Goal: Task Accomplishment & Management: Use online tool/utility

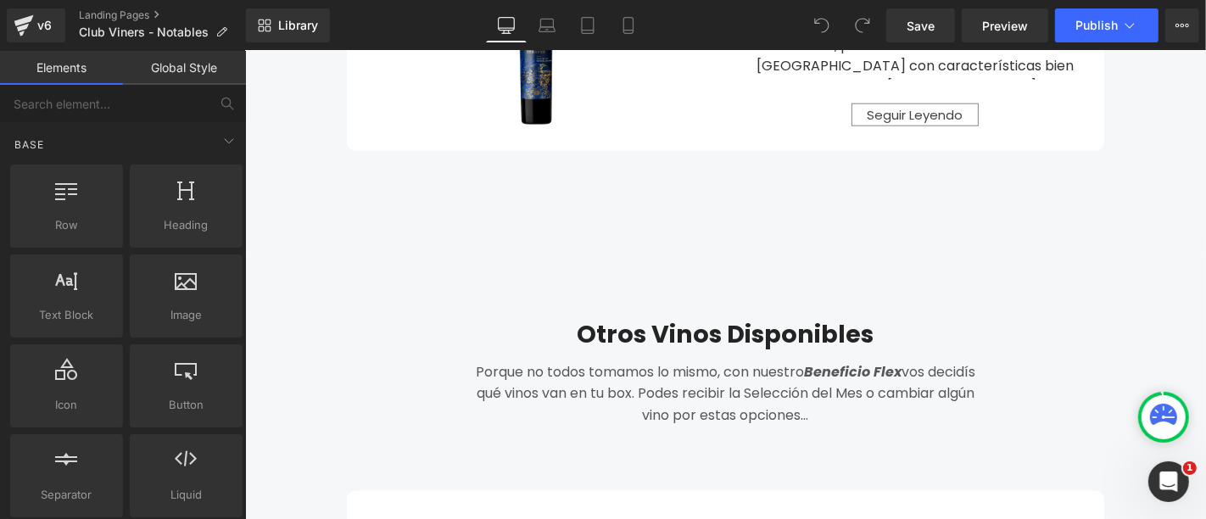
scroll to position [1696, 0]
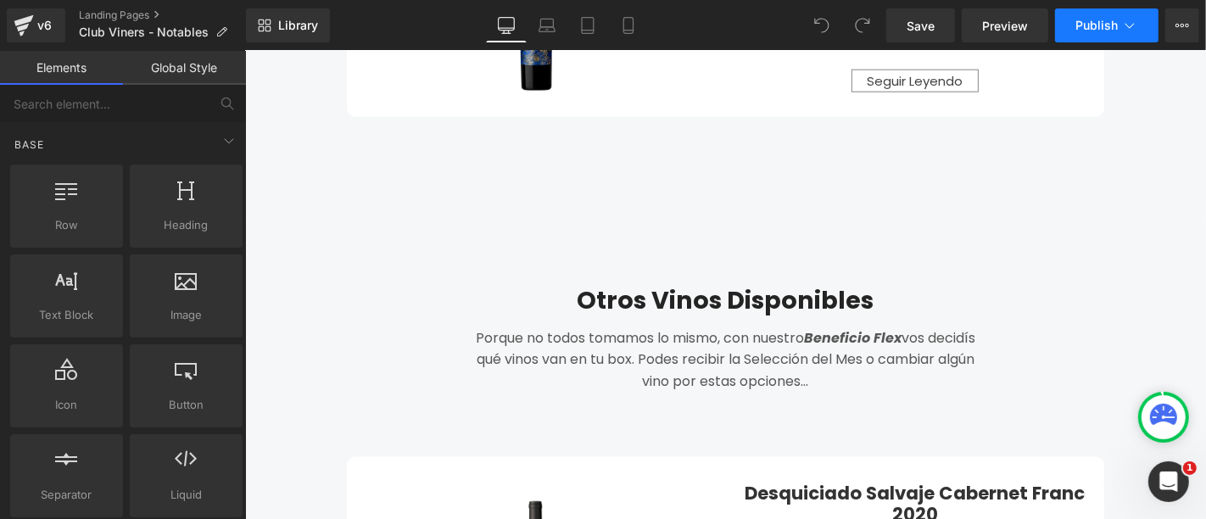
click at [1087, 13] on button "Publish" at bounding box center [1106, 25] width 103 height 34
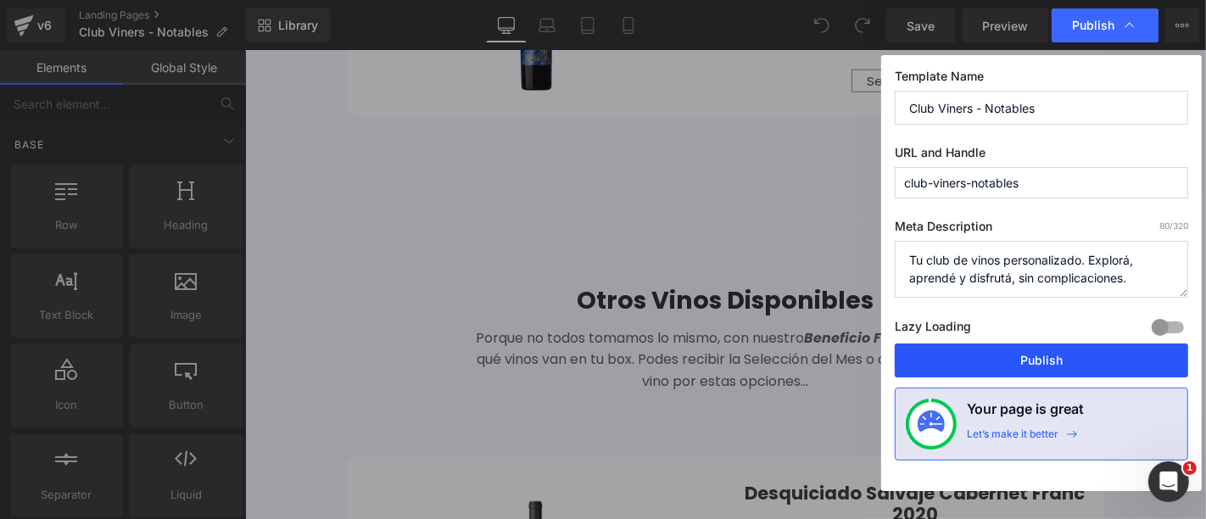
click at [1022, 360] on button "Publish" at bounding box center [1041, 360] width 293 height 34
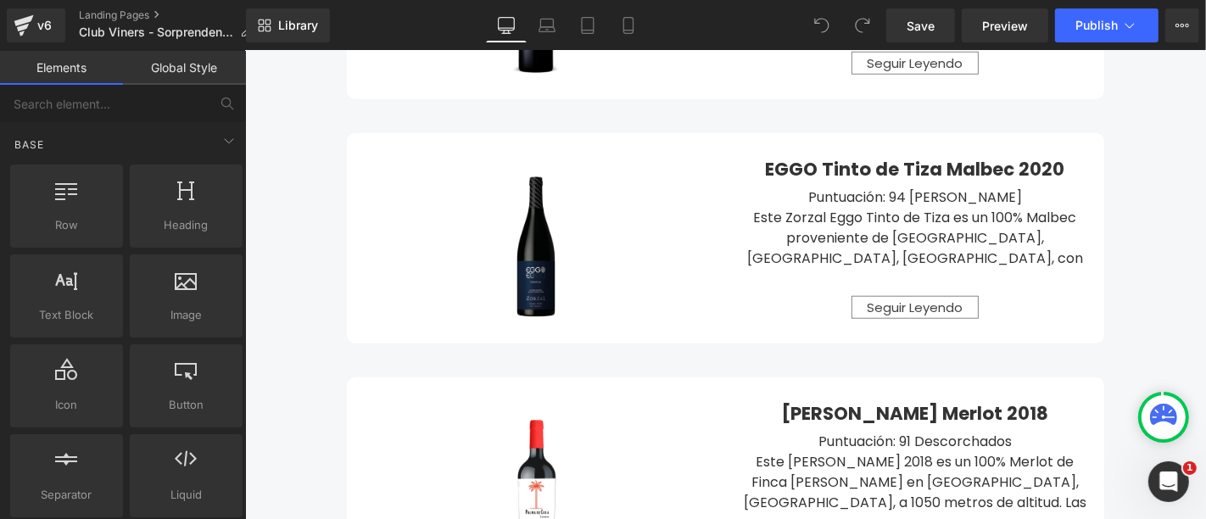
scroll to position [1507, 0]
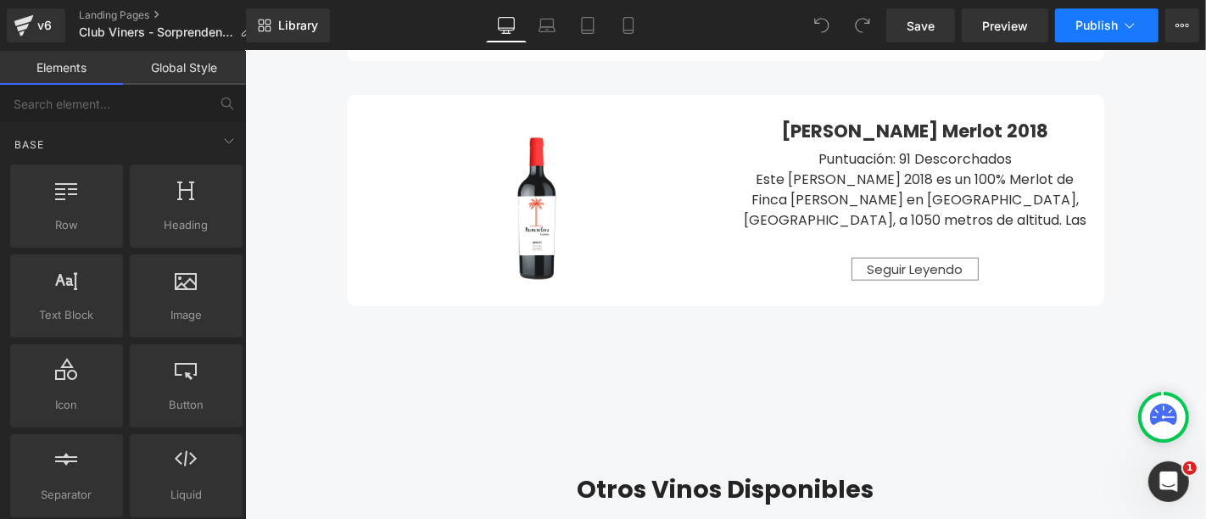
click at [1090, 29] on span "Publish" at bounding box center [1096, 26] width 42 height 14
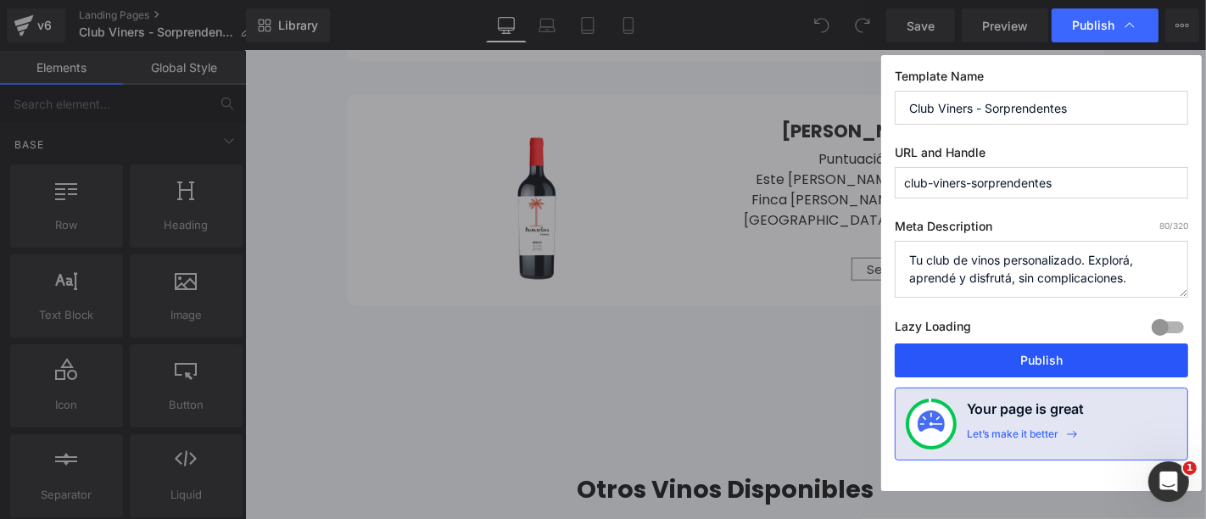
click at [1012, 348] on button "Publish" at bounding box center [1041, 360] width 293 height 34
